Goal: Information Seeking & Learning: Learn about a topic

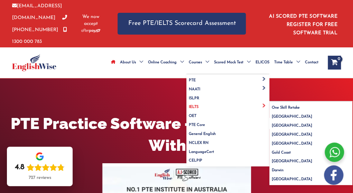
click at [189, 105] on span "IELTS" at bounding box center [194, 107] width 10 height 4
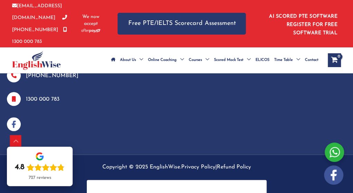
scroll to position [1287, 0]
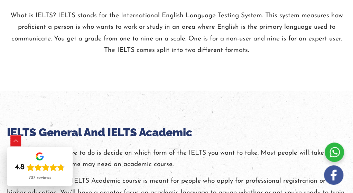
click at [19, 139] on div "Scroll to Top" at bounding box center [15, 141] width 11 height 11
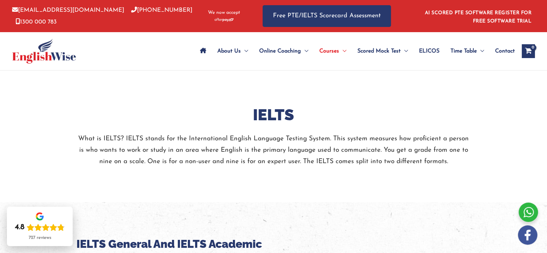
drag, startPoint x: 434, startPoint y: 1, endPoint x: 342, endPoint y: 117, distance: 147.8
click at [342, 117] on h2 "IELTS" at bounding box center [273, 115] width 394 height 20
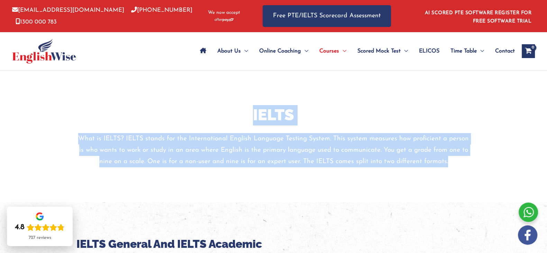
drag, startPoint x: 247, startPoint y: 108, endPoint x: 479, endPoint y: 179, distance: 242.4
click at [353, 179] on div "IELTS What is IELTS? IELTS stands for the International English Language Testin…" at bounding box center [273, 136] width 415 height 131
click at [306, 174] on div "IELTS What is IELTS? IELTS stands for the International English Language Testin…" at bounding box center [273, 136] width 415 height 131
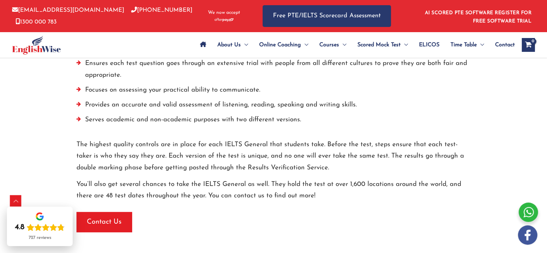
scroll to position [593, 0]
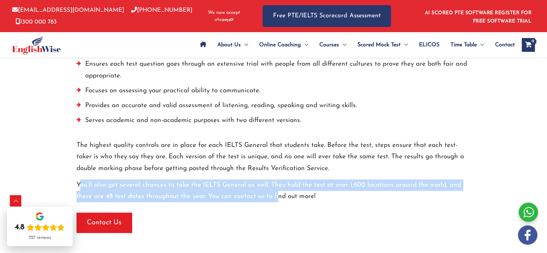
drag, startPoint x: 81, startPoint y: 178, endPoint x: 296, endPoint y: 194, distance: 216.0
click at [296, 193] on div "The IELTS General strives to treat every person that takes the test with the ut…" at bounding box center [273, 75] width 394 height 253
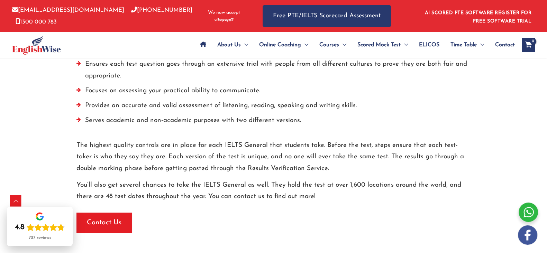
click at [208, 162] on p "The highest quality controls are in place for each IELTS General that students …" at bounding box center [273, 157] width 394 height 35
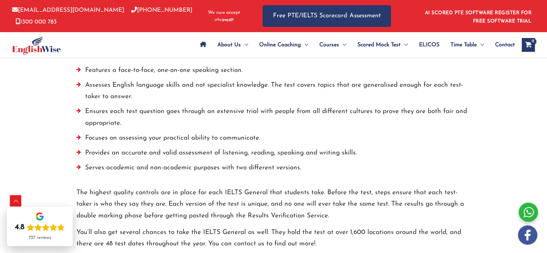
scroll to position [0, 0]
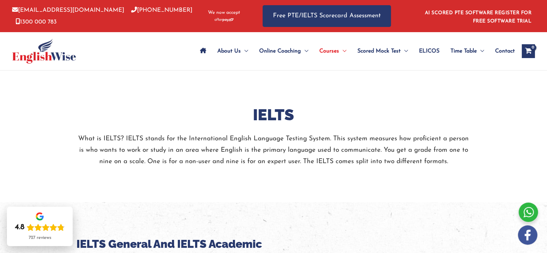
click at [41, 13] on link "[EMAIL_ADDRESS][DOMAIN_NAME]" at bounding box center [68, 10] width 112 height 6
click at [146, 115] on h2 "IELTS" at bounding box center [273, 115] width 394 height 20
click at [353, 142] on p "What is IELTS? IELTS stands for the International English Language Testing Syst…" at bounding box center [273, 150] width 394 height 35
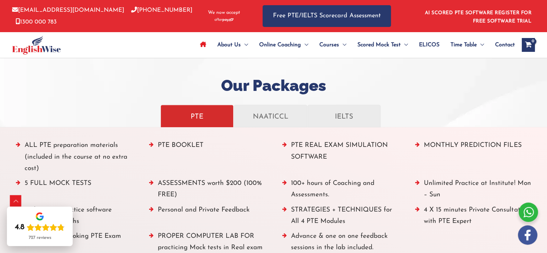
scroll to position [751, 0]
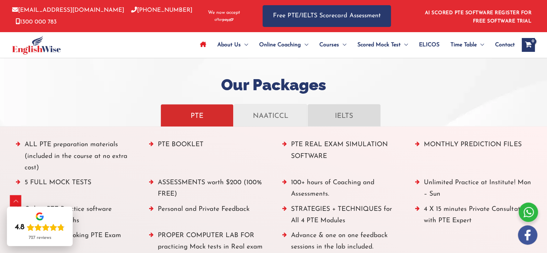
click at [344, 124] on link "IELTS" at bounding box center [343, 115] width 73 height 22
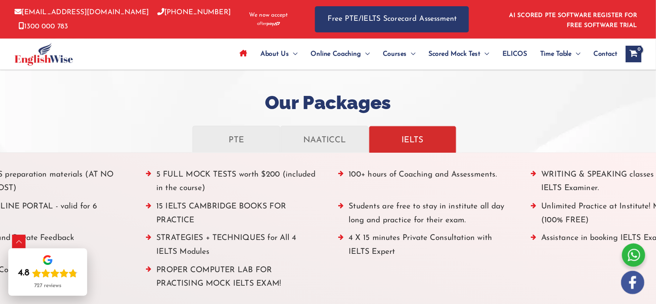
scroll to position [768, 0]
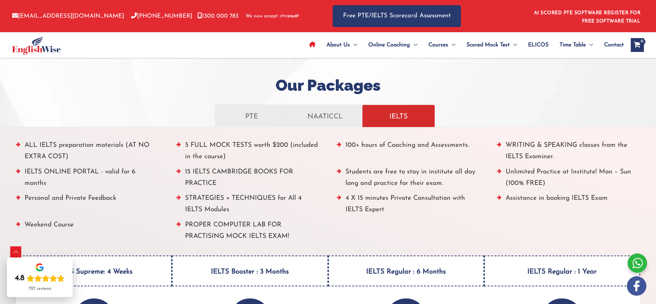
drag, startPoint x: 551, startPoint y: 2, endPoint x: 474, endPoint y: 87, distance: 114.6
click at [474, 87] on h2 "Our Packages" at bounding box center [328, 85] width 656 height 20
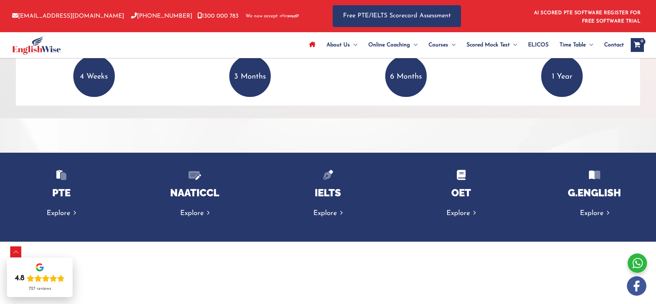
scroll to position [1009, 0]
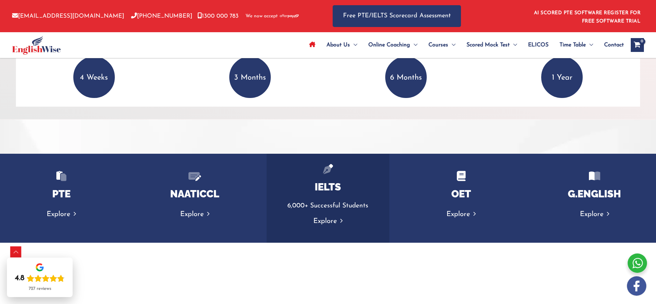
click at [331, 221] on link "Explore" at bounding box center [327, 221] width 29 height 7
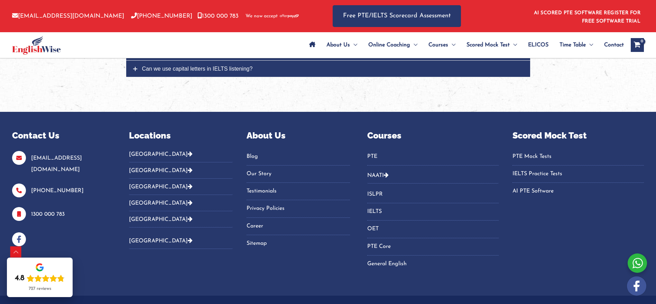
scroll to position [1025, 0]
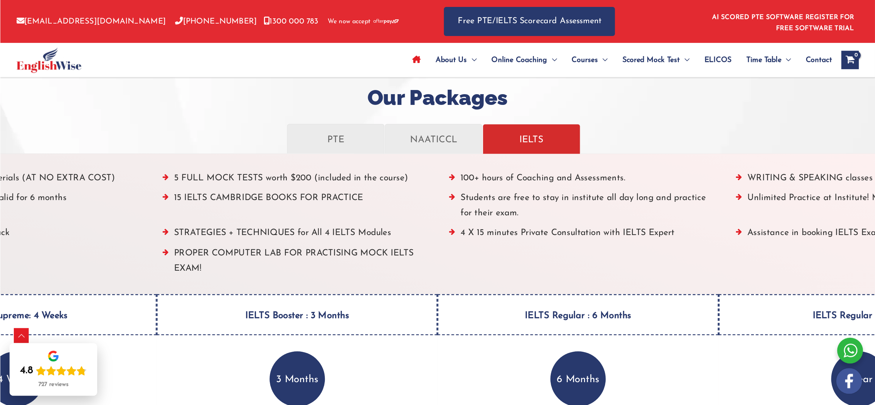
scroll to position [848, 0]
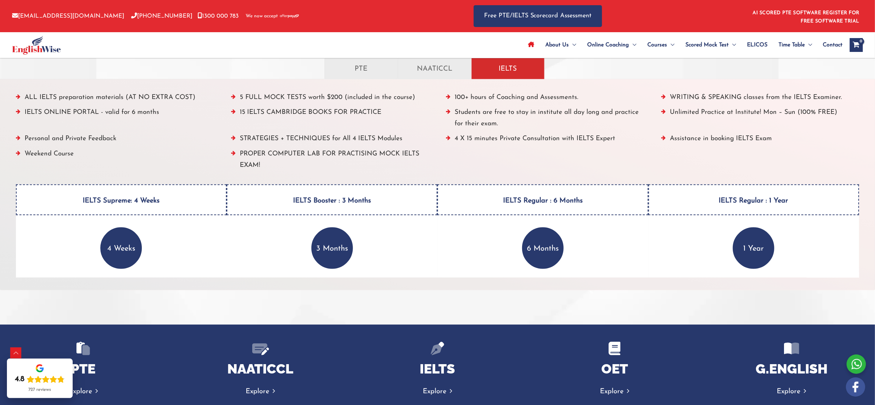
drag, startPoint x: 661, startPoint y: 0, endPoint x: 583, endPoint y: 145, distance: 163.8
click at [583, 145] on li "4 X 15 minutes Private Consultation with IELTS Expert" at bounding box center [545, 140] width 198 height 15
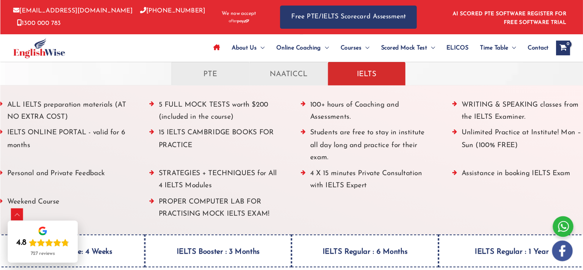
scroll to position [809, 0]
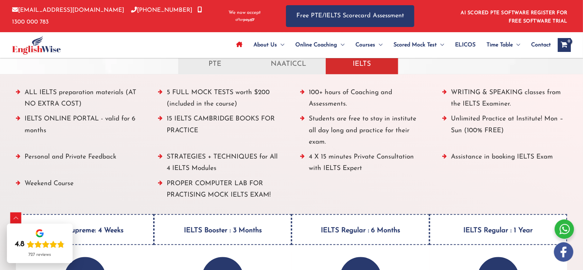
drag, startPoint x: 372, startPoint y: 1, endPoint x: 377, endPoint y: 132, distance: 130.8
click at [377, 132] on li "Students are free to stay in institute all day long and practice for their exam." at bounding box center [362, 132] width 125 height 38
